Goal: Navigation & Orientation: Find specific page/section

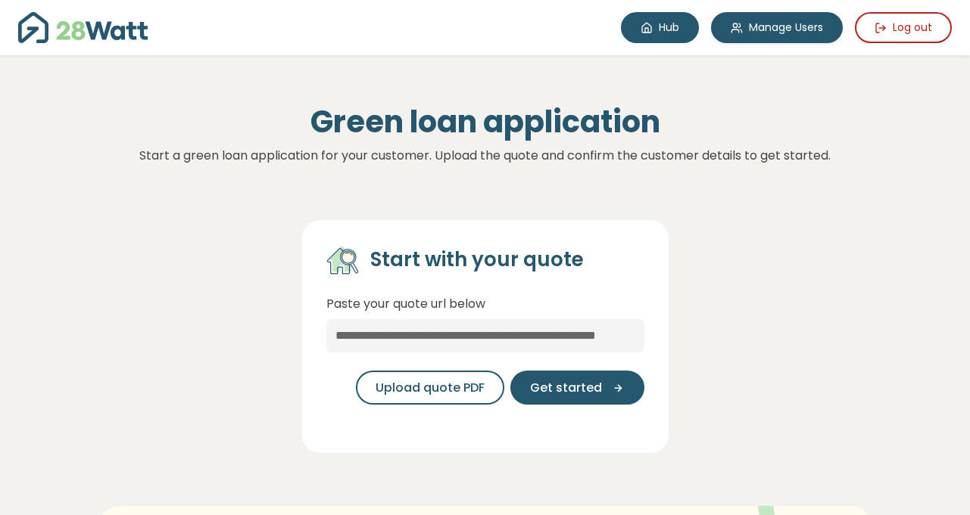
click at [653, 36] on link "Hub" at bounding box center [660, 27] width 78 height 31
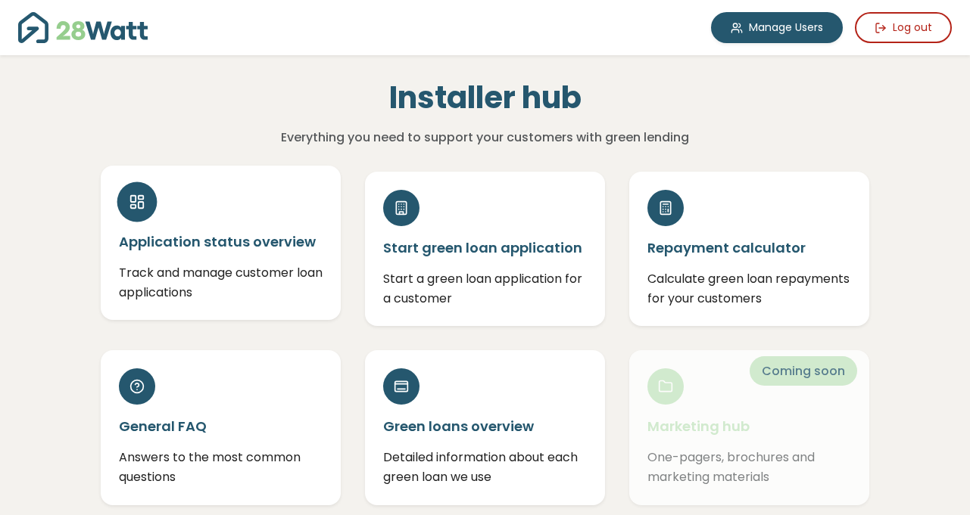
click at [187, 254] on div "Application status overview Track and manage customer loan applications" at bounding box center [221, 243] width 240 height 154
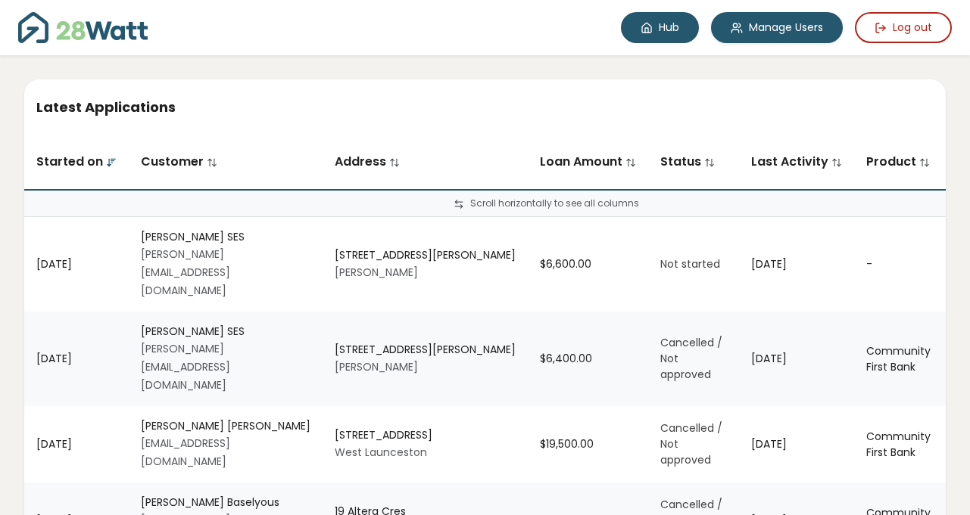
click at [660, 12] on link "Hub" at bounding box center [660, 27] width 78 height 31
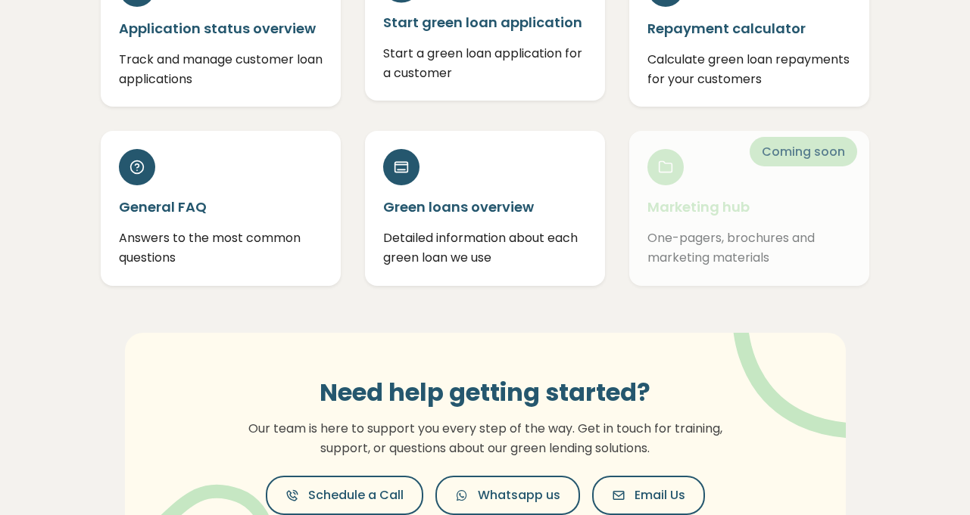
scroll to position [209, 0]
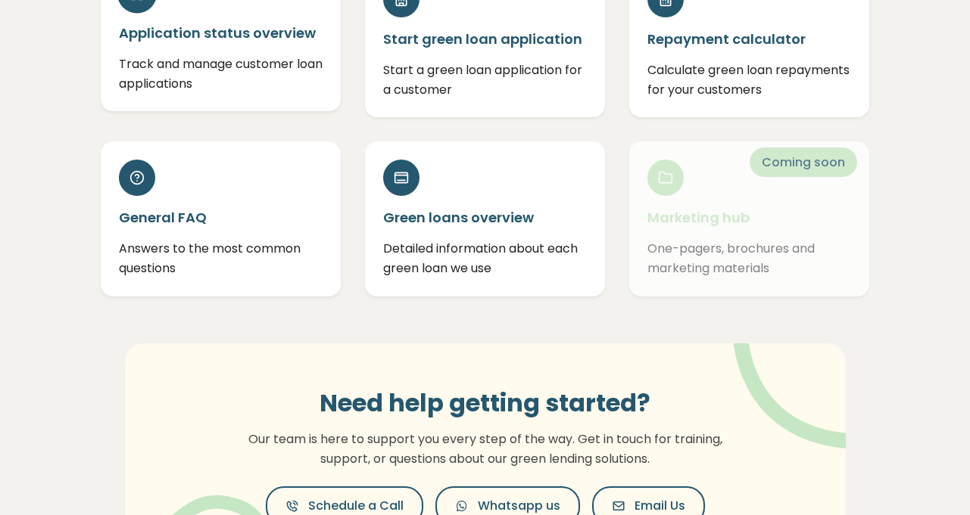
click at [248, 91] on p "Track and manage customer loan applications" at bounding box center [221, 74] width 204 height 39
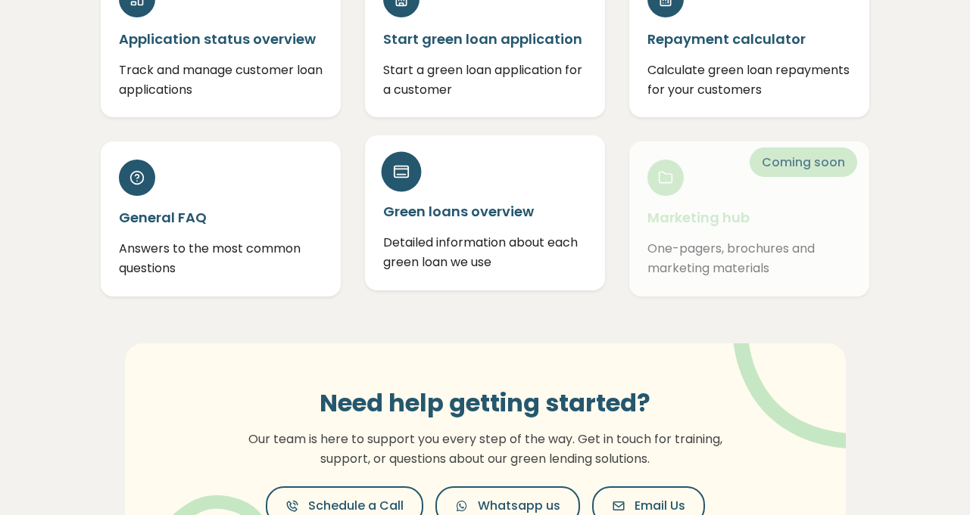
click at [497, 234] on p "Detailed information about each green loan we use" at bounding box center [485, 252] width 204 height 39
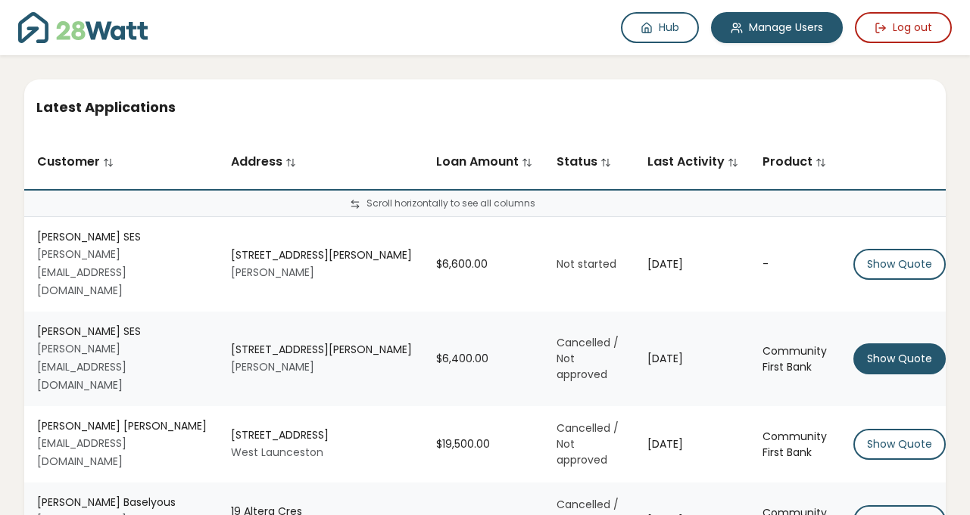
click at [902, 344] on button "Show Quote" at bounding box center [899, 359] width 92 height 31
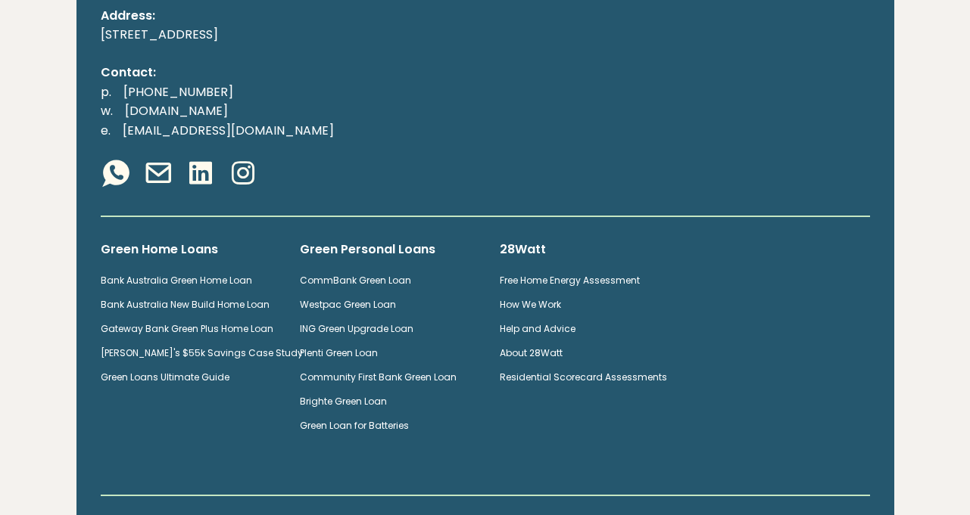
scroll to position [1569, 0]
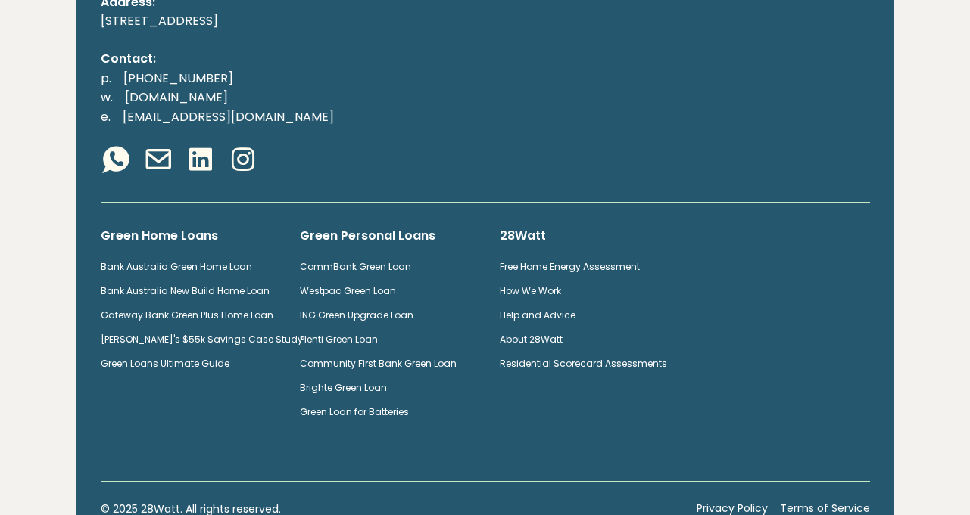
click at [357, 334] on link "Plenti Green Loan" at bounding box center [339, 339] width 78 height 13
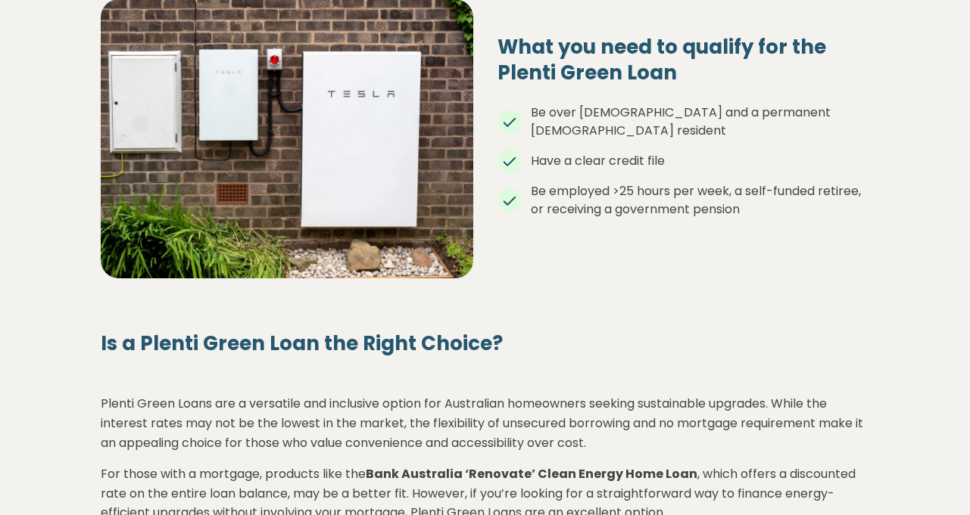
scroll to position [1226, 0]
